Goal: Task Accomplishment & Management: Complete application form

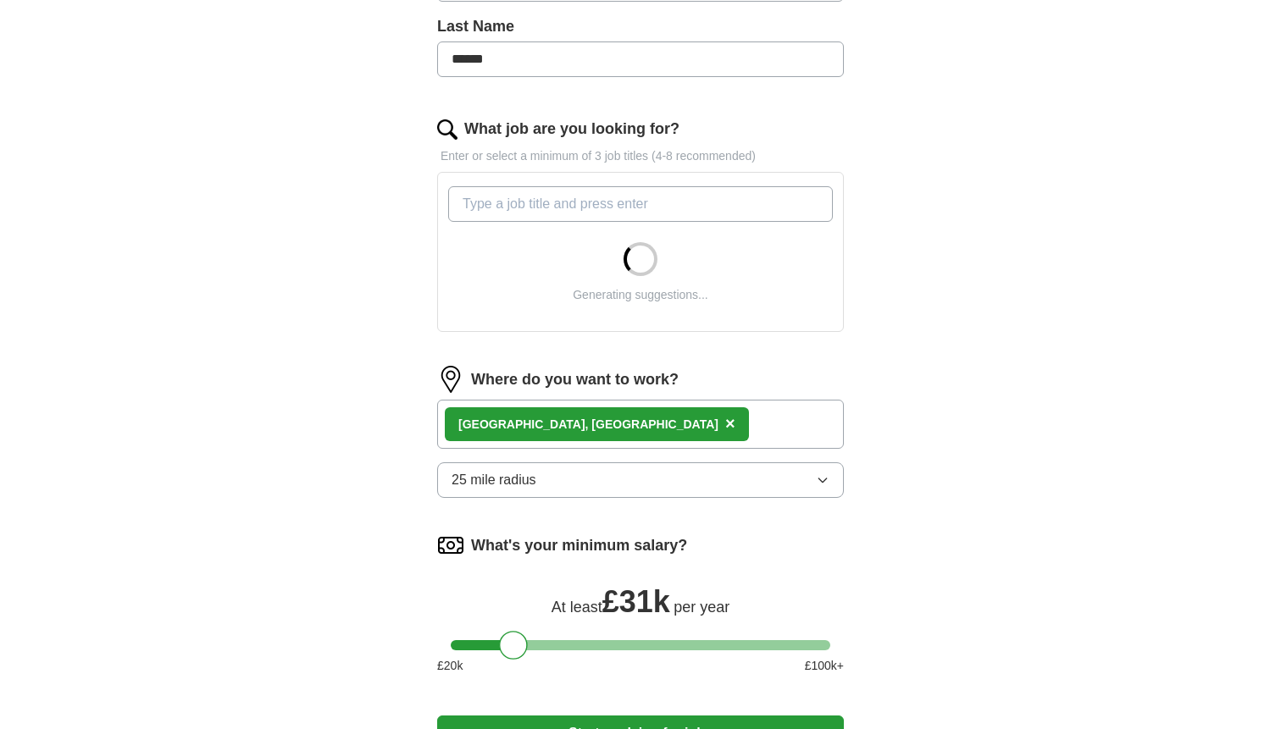
scroll to position [476, 0]
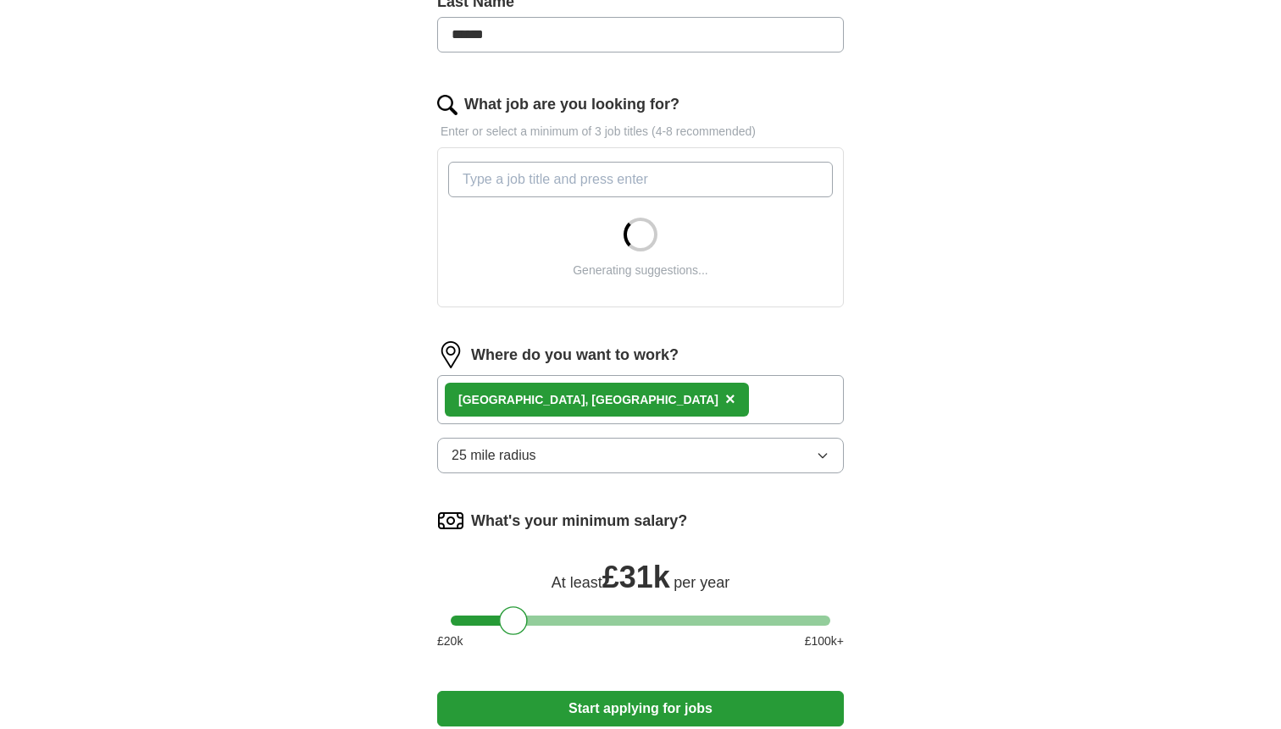
click at [719, 450] on button "25 mile radius" at bounding box center [640, 456] width 407 height 36
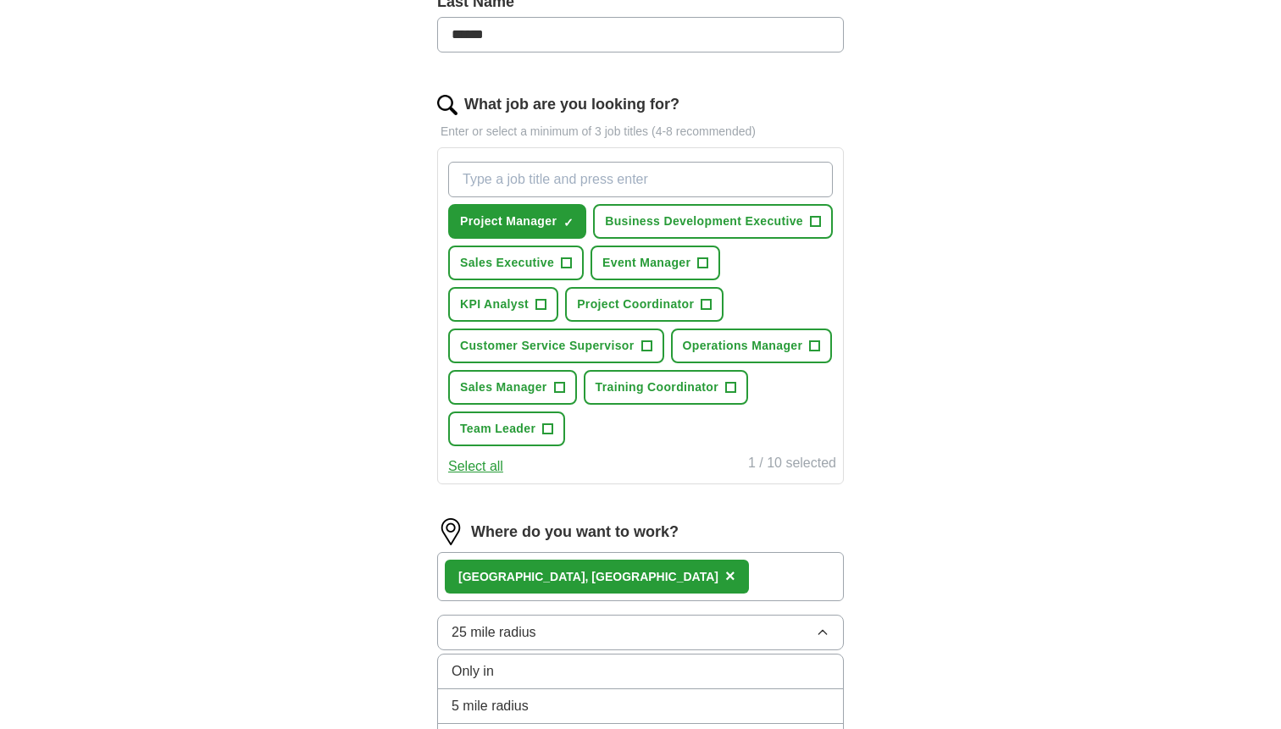
click at [486, 469] on button "Select all" at bounding box center [475, 466] width 55 height 20
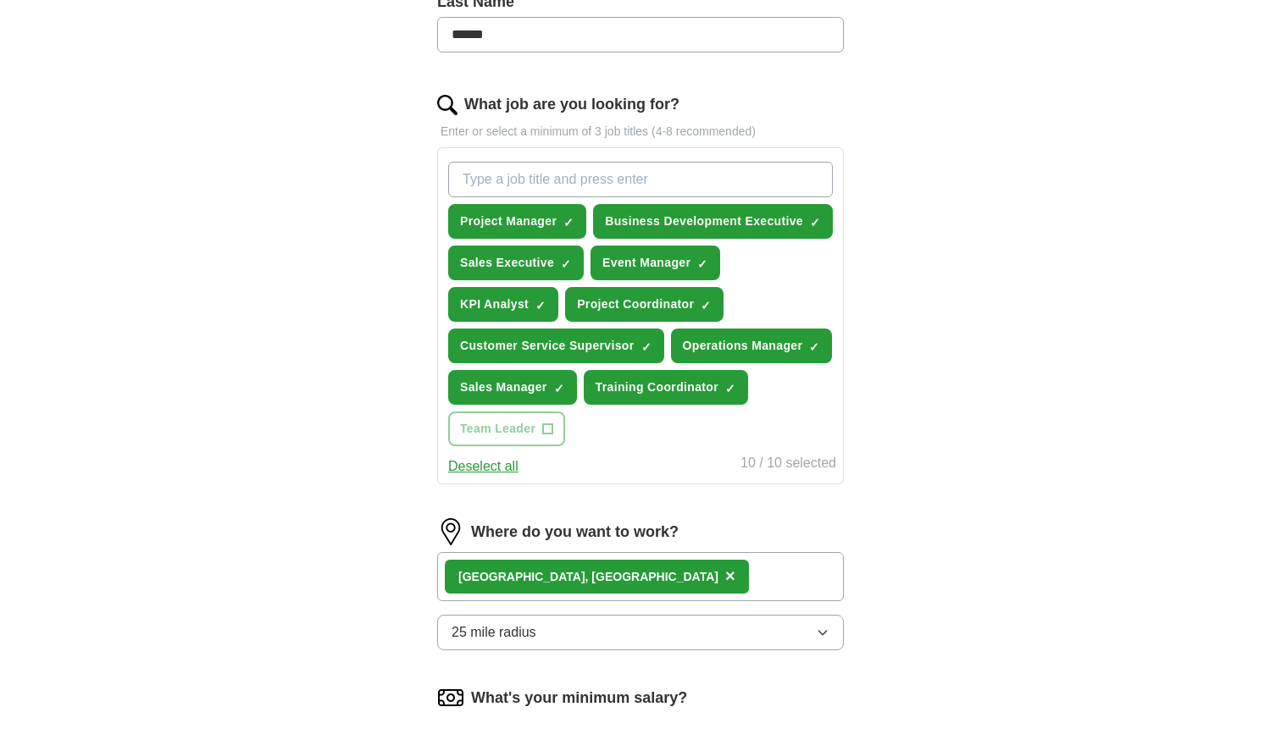
click at [486, 469] on button "Deselect all" at bounding box center [483, 466] width 70 height 20
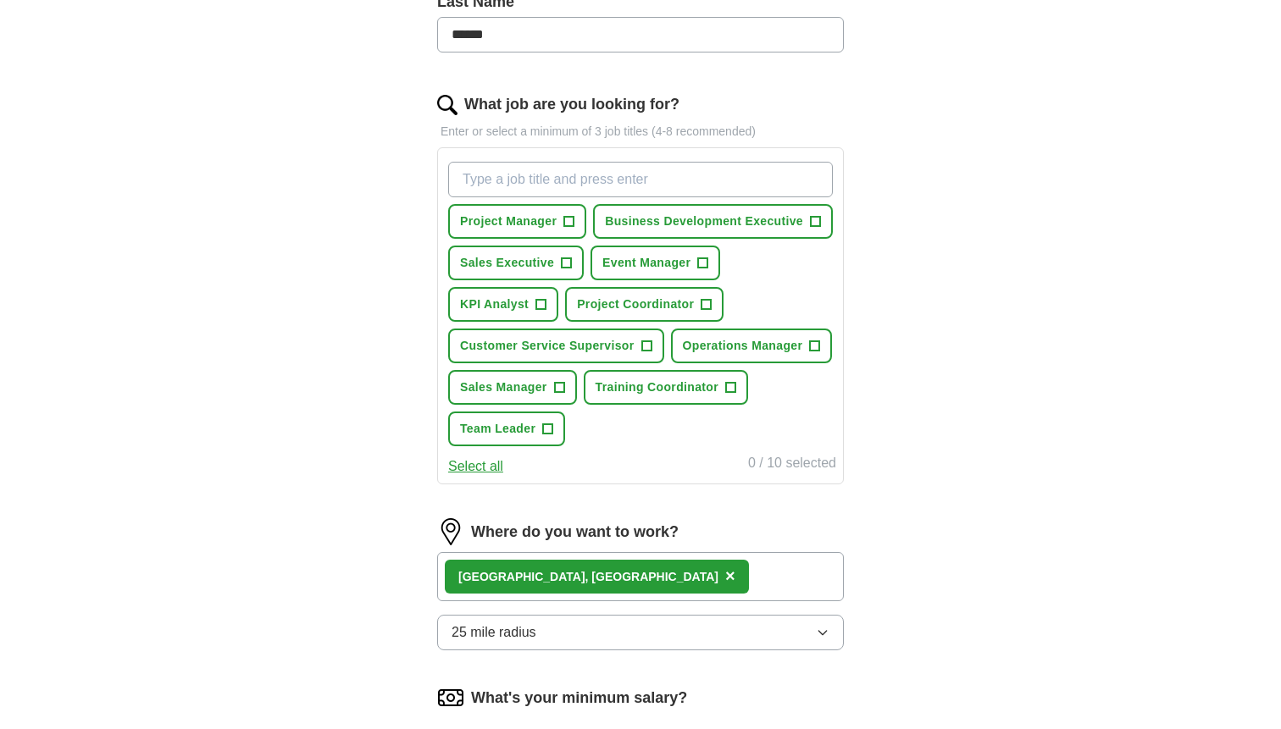
click at [651, 189] on input "What job are you looking for?" at bounding box center [640, 180] width 384 height 36
type input "sales assistant"
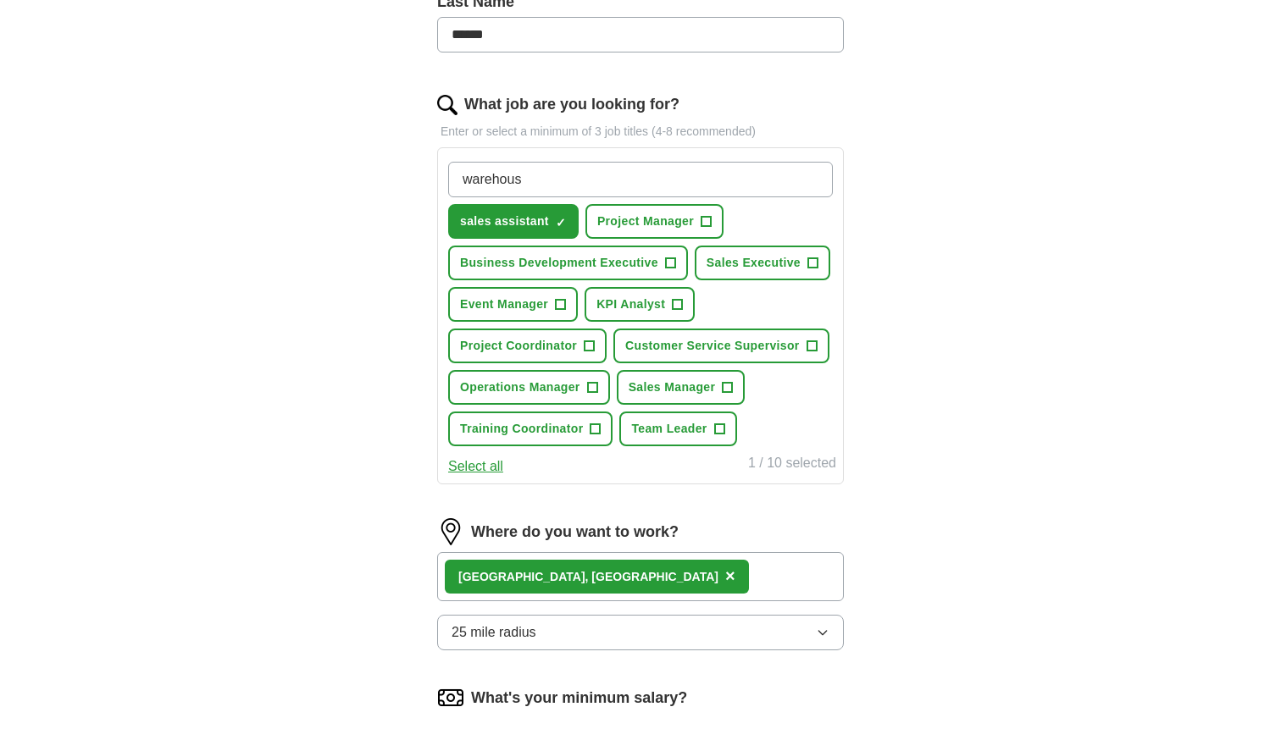
type input "warehouse"
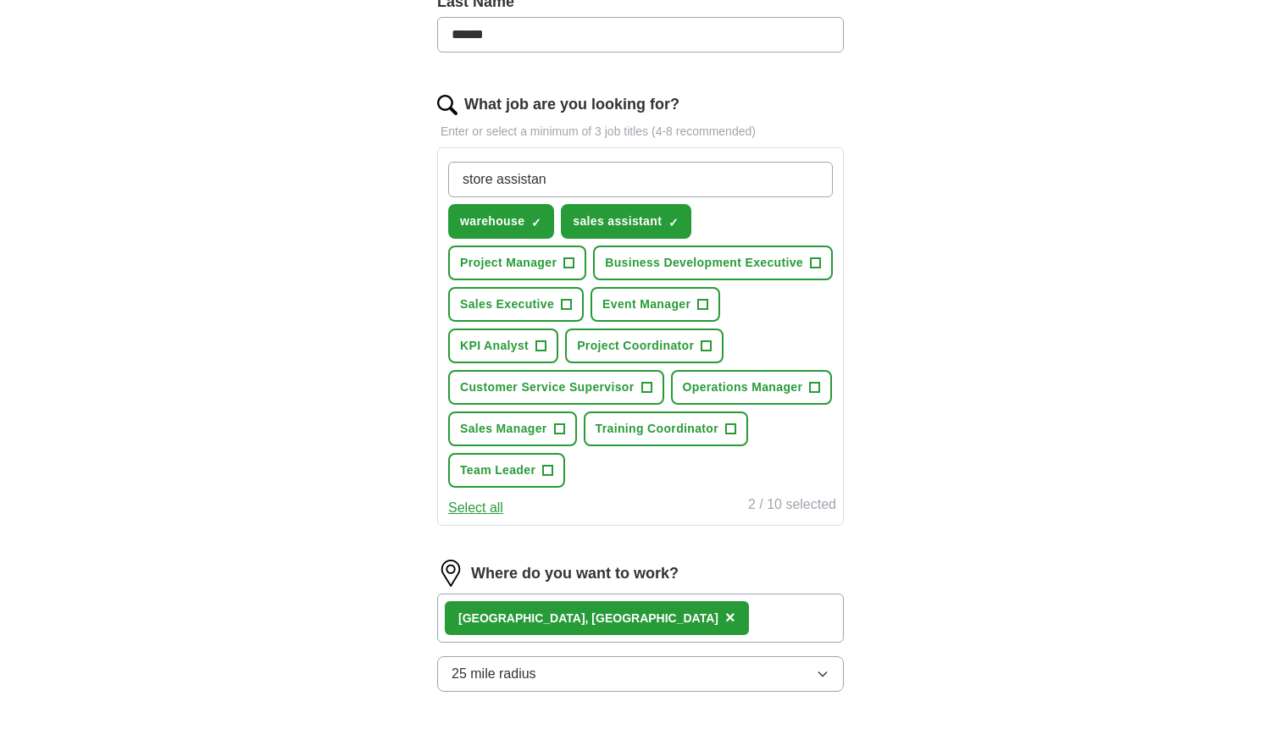
type input "store assistant"
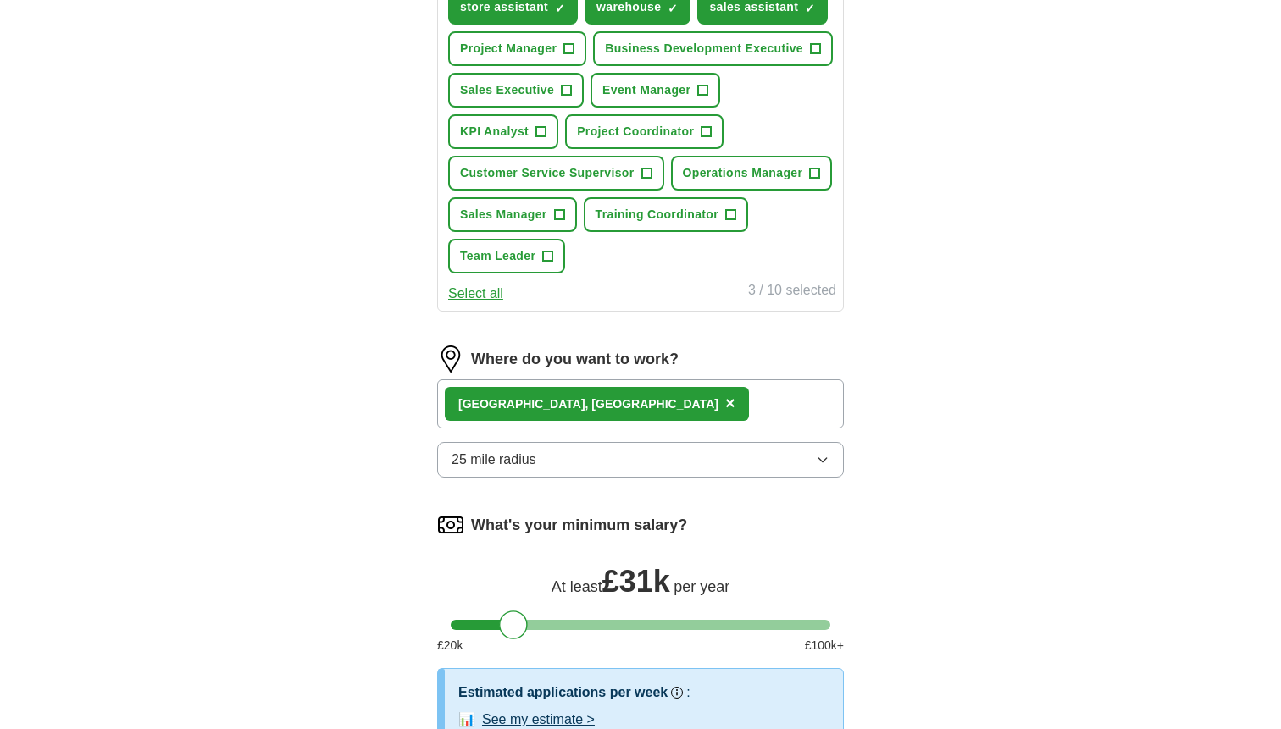
scroll to position [693, 0]
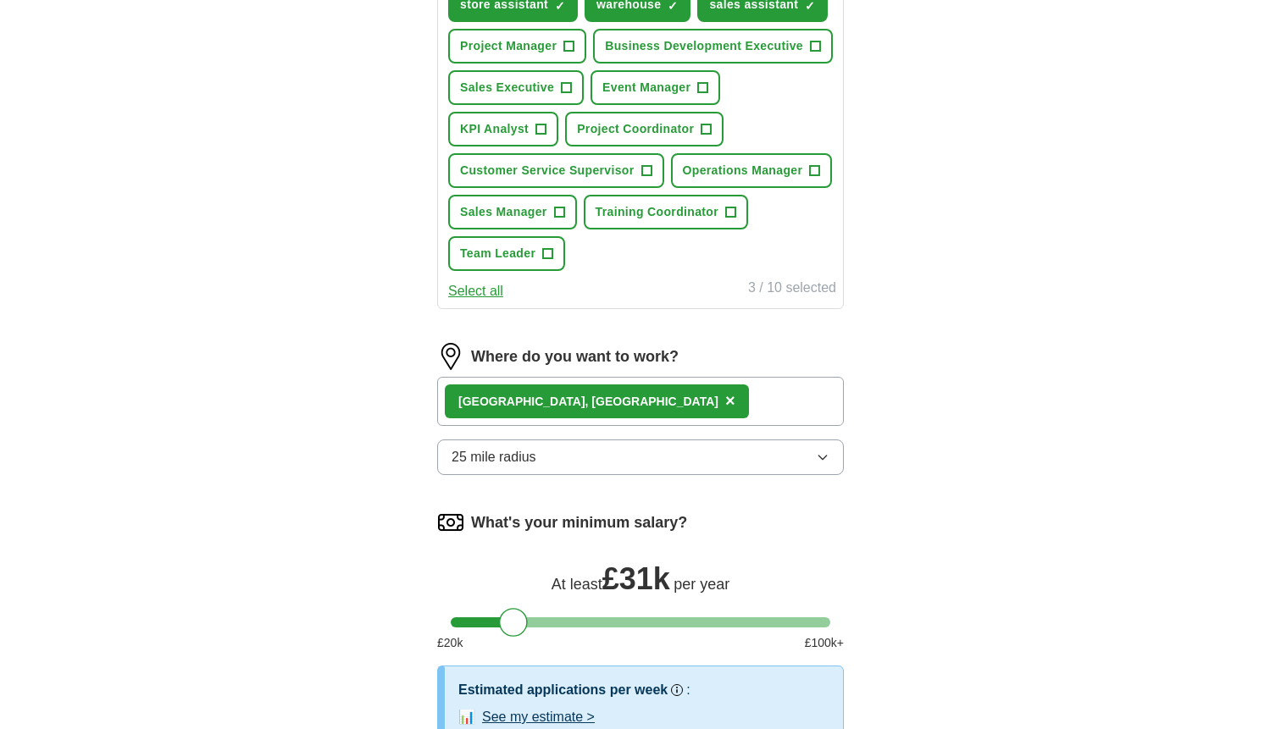
click at [783, 451] on button "25 mile radius" at bounding box center [640, 458] width 407 height 36
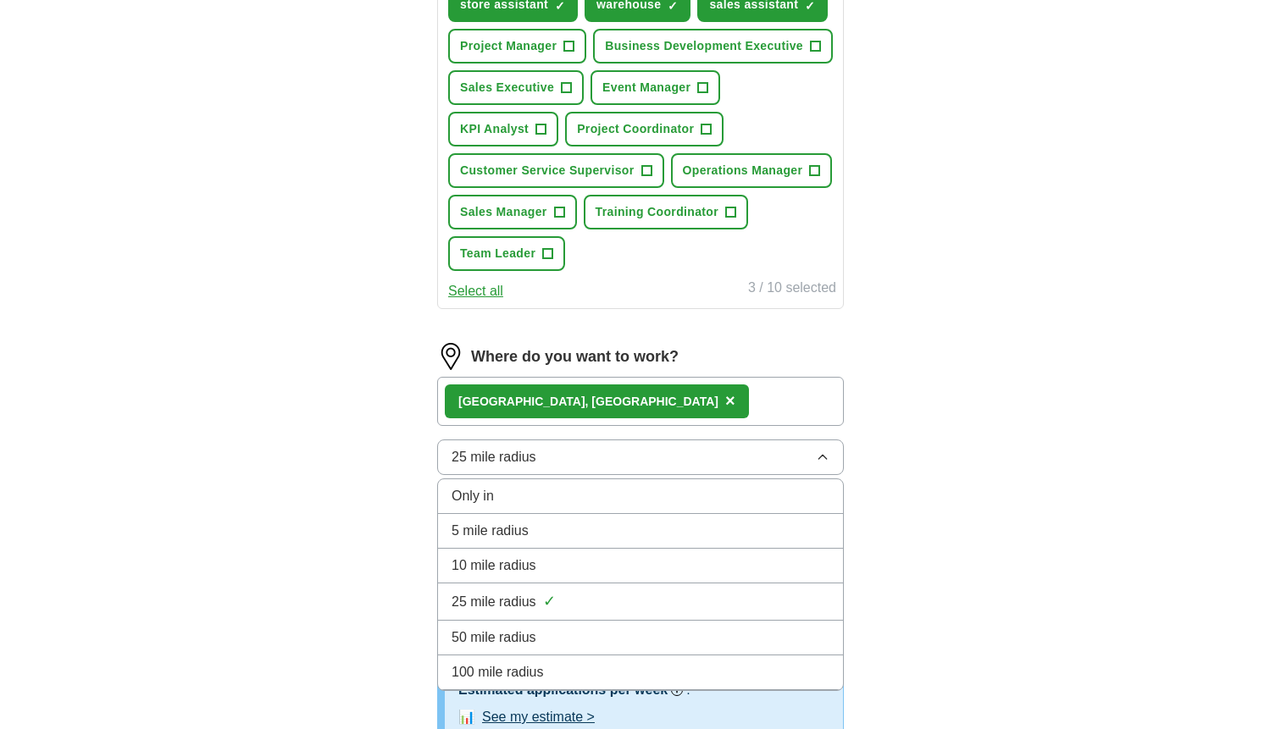
click at [618, 566] on div "10 mile radius" at bounding box center [640, 566] width 378 height 20
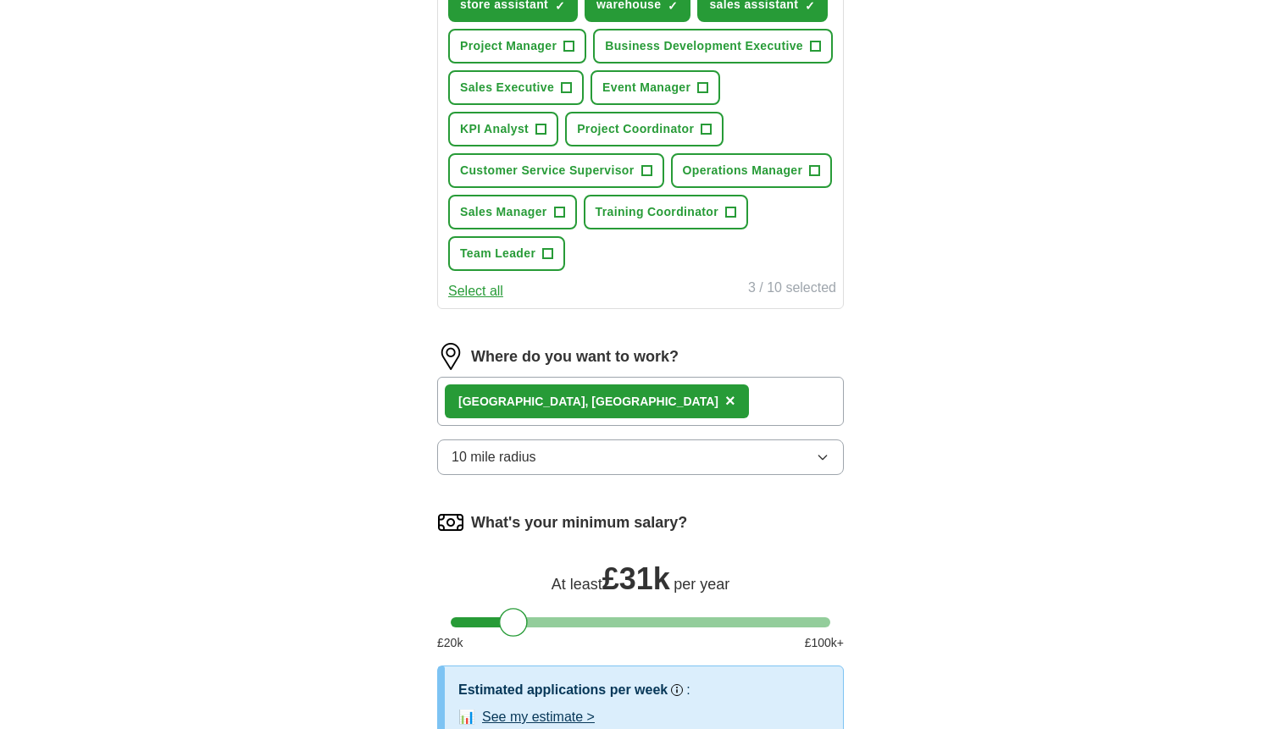
click at [290, 496] on div "ApplyIQ Let ApplyIQ do the hard work of searching and applying for jobs. Just t…" at bounding box center [640, 106] width 1084 height 1495
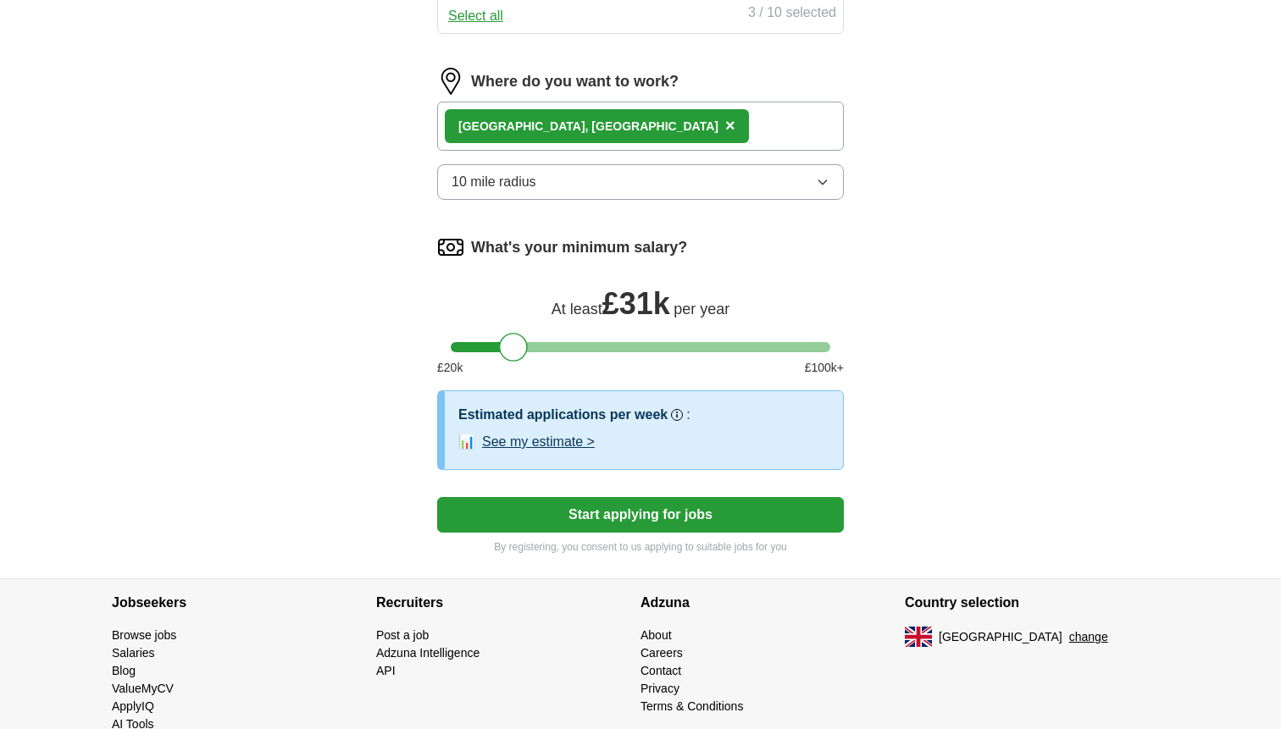
scroll to position [1006, 0]
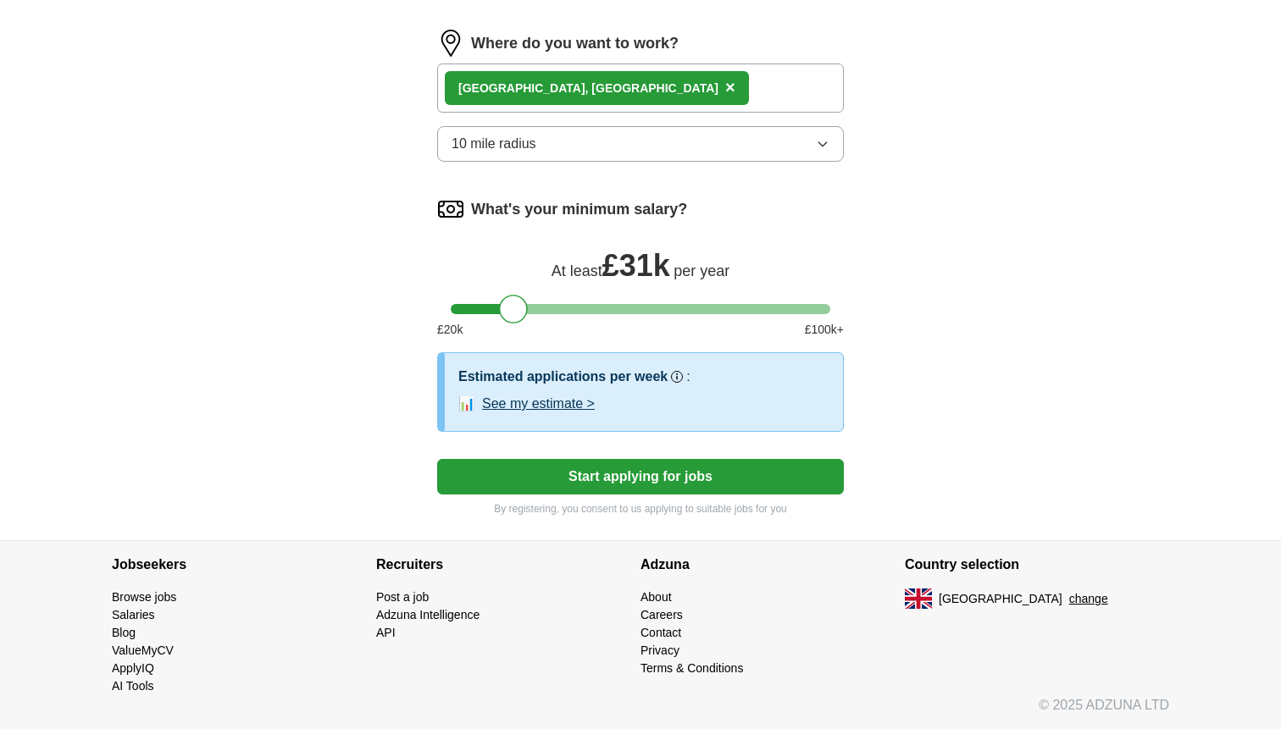
click at [678, 479] on button "Start applying for jobs" at bounding box center [640, 477] width 407 height 36
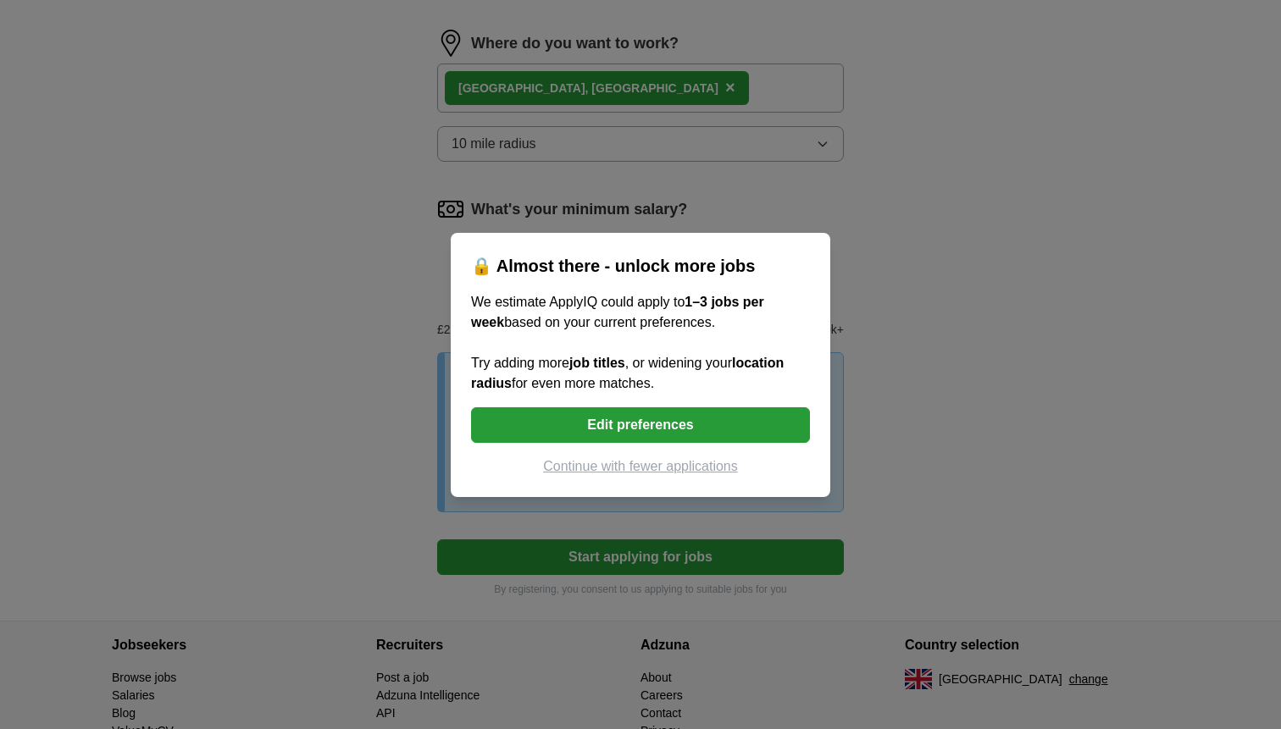
click at [688, 465] on button "Continue with fewer applications" at bounding box center [640, 466] width 339 height 20
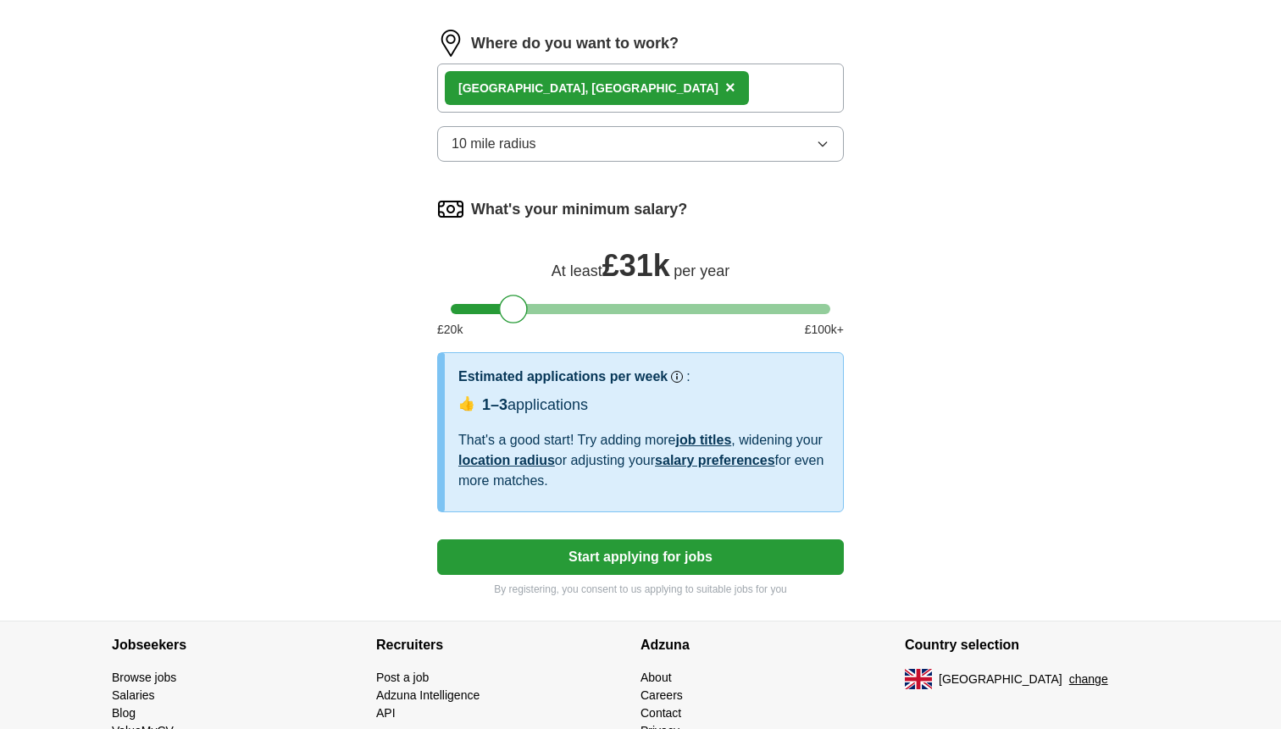
select select "**"
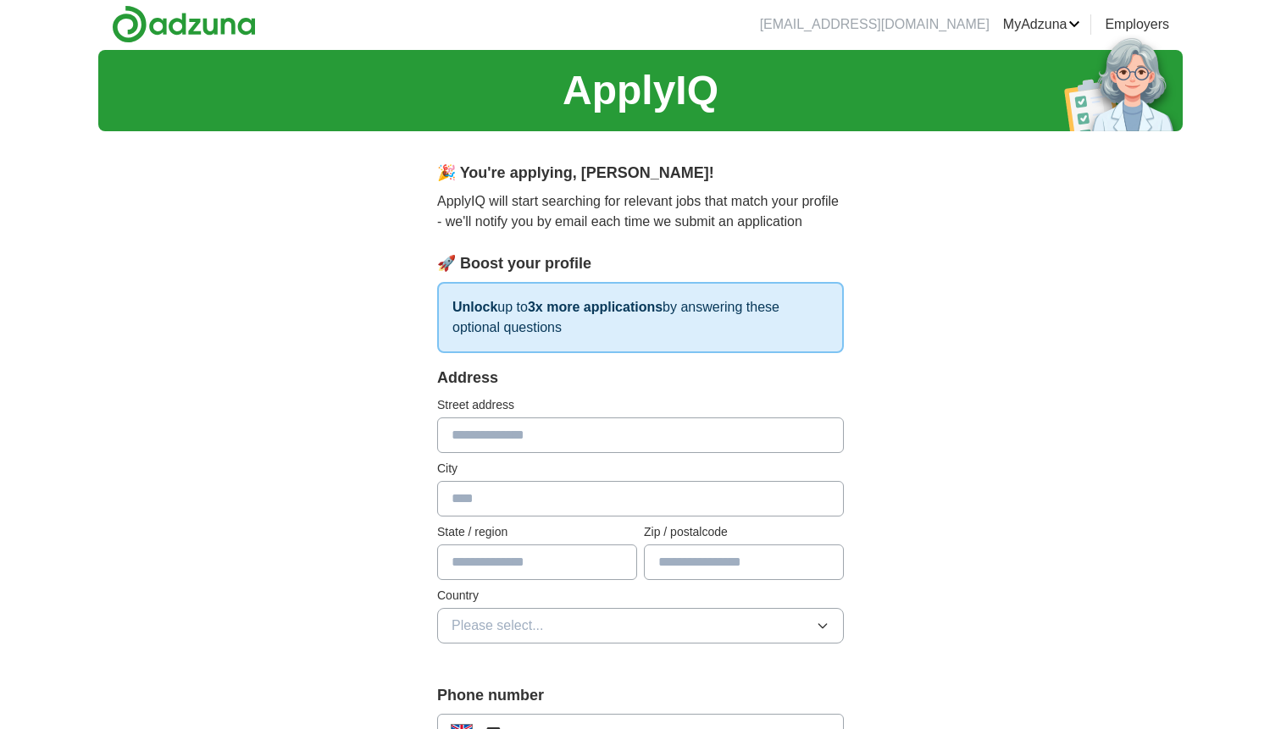
scroll to position [0, 0]
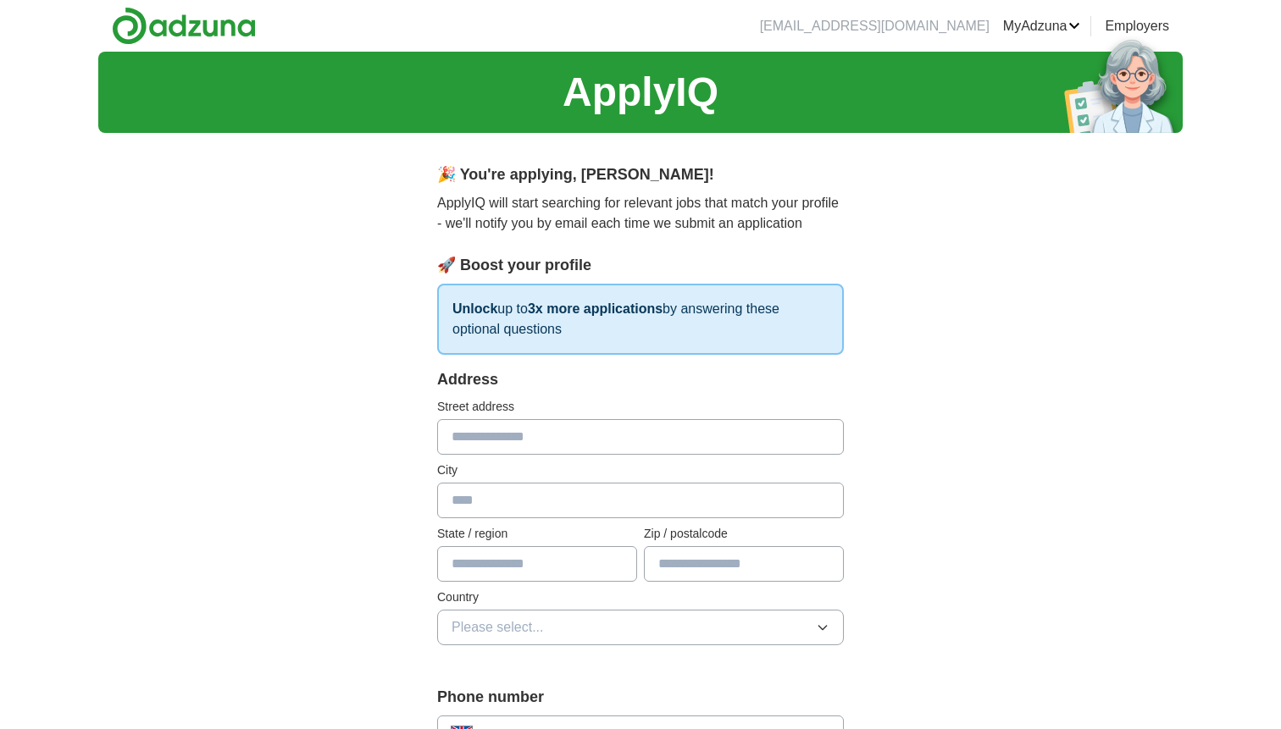
click at [0, 0] on link "Alerts" at bounding box center [0, 0] width 0 height 0
